Goal: Transaction & Acquisition: Purchase product/service

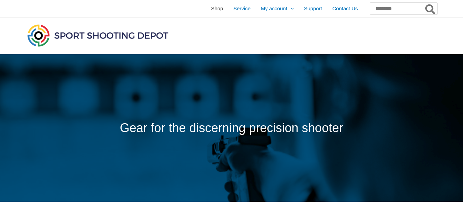
click at [211, 6] on span "Shop" at bounding box center [217, 8] width 12 height 17
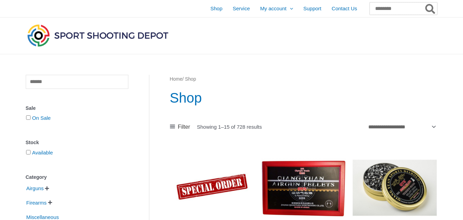
click at [370, 7] on input "Search for:" at bounding box center [404, 8] width 68 height 12
type input "**********"
click at [424, 2] on button "Search" at bounding box center [430, 8] width 13 height 12
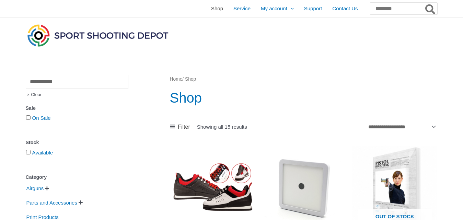
click at [211, 9] on span "Shop" at bounding box center [217, 8] width 12 height 17
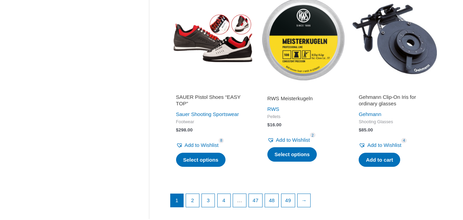
scroll to position [927, 0]
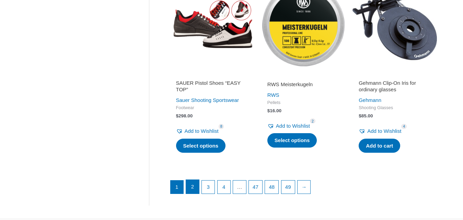
click at [194, 187] on link "2" at bounding box center [192, 187] width 13 height 14
